Goal: Task Accomplishment & Management: Use online tool/utility

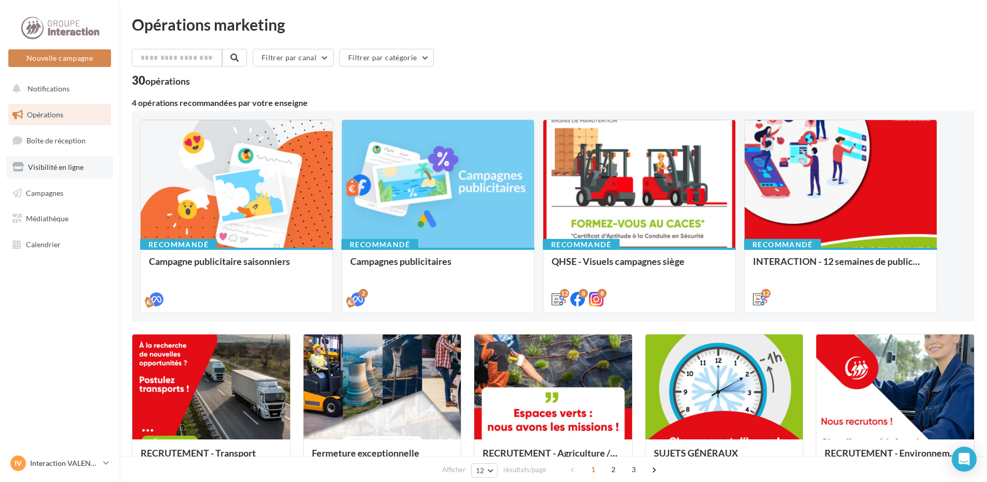
click at [57, 163] on span "Visibilité en ligne" at bounding box center [56, 166] width 56 height 9
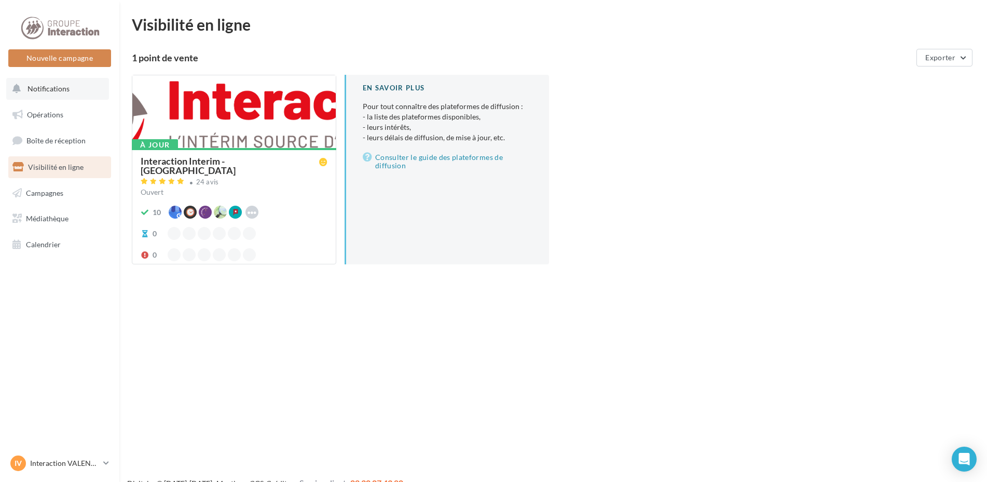
click at [41, 87] on span "Notifications" at bounding box center [49, 88] width 42 height 9
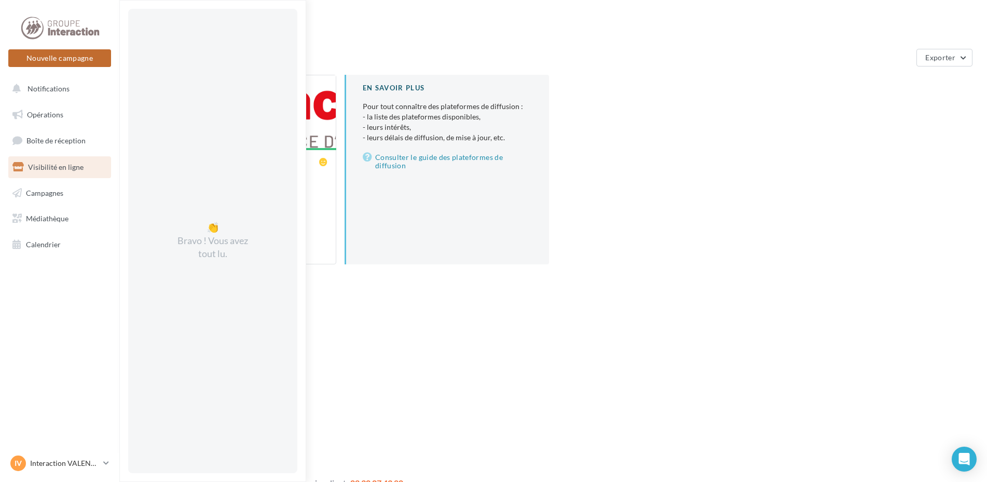
click at [49, 60] on button "Nouvelle campagne" at bounding box center [59, 58] width 103 height 18
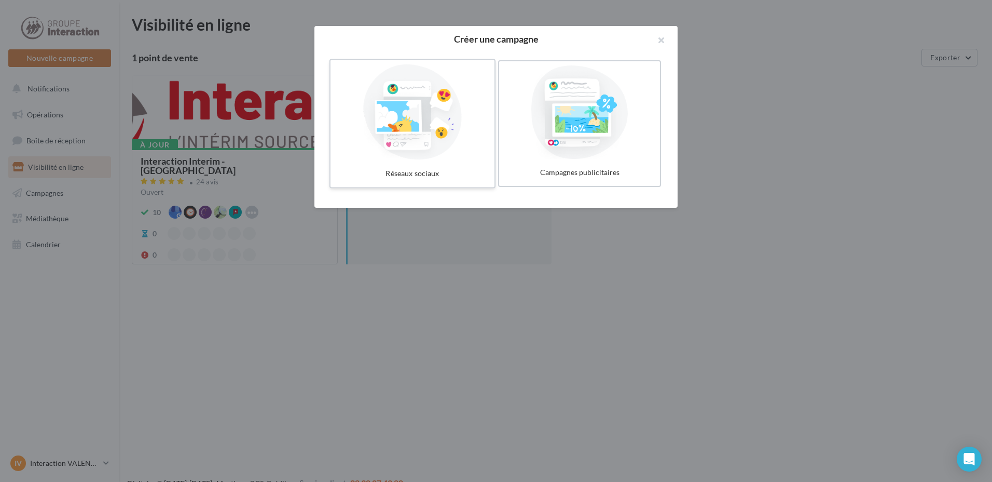
click at [409, 110] on div at bounding box center [413, 111] width 156 height 95
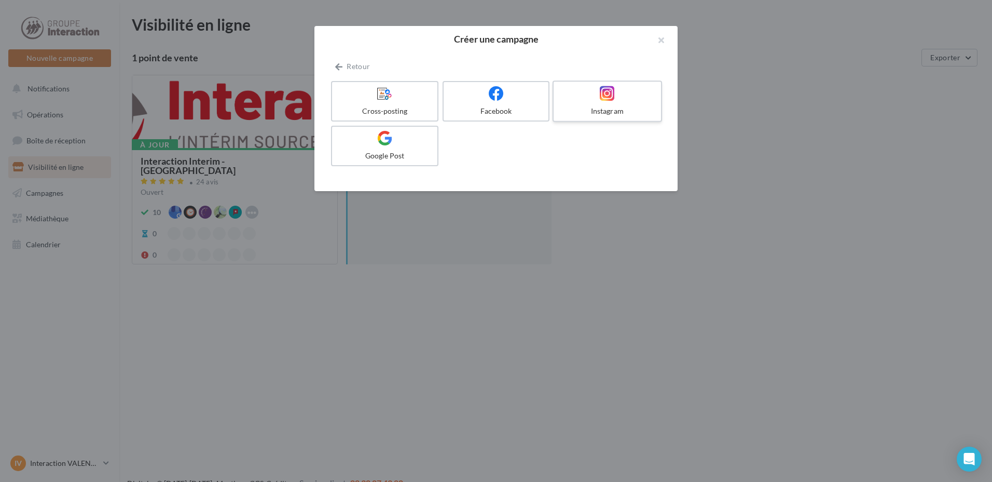
click at [603, 100] on icon at bounding box center [607, 93] width 15 height 15
